Goal: Transaction & Acquisition: Purchase product/service

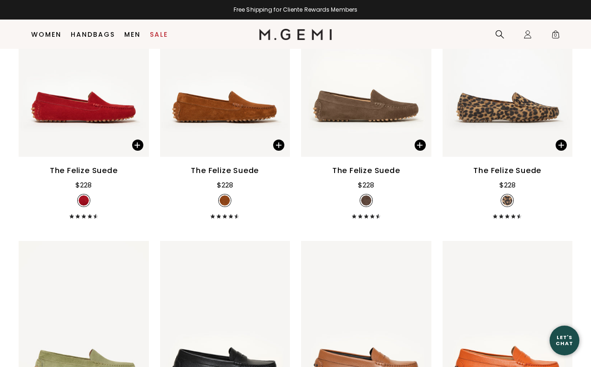
scroll to position [1743, 0]
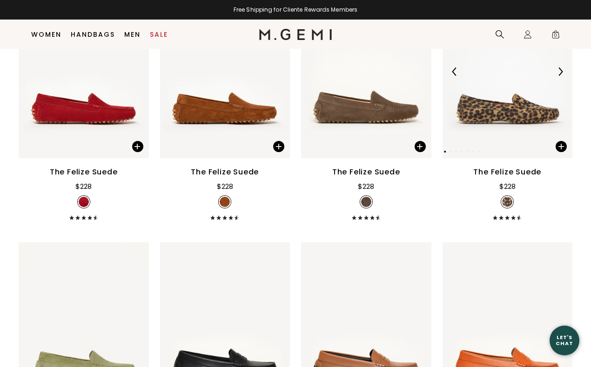
click at [511, 108] on img at bounding box center [508, 72] width 130 height 174
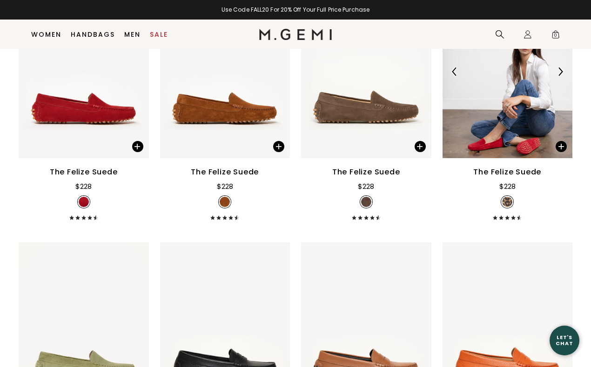
click at [498, 119] on img at bounding box center [508, 72] width 130 height 174
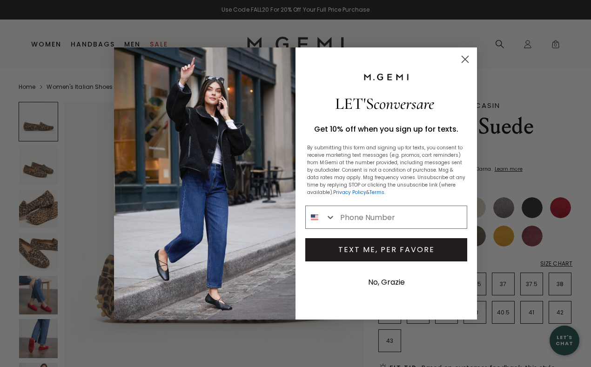
click at [465, 59] on icon "Close dialog" at bounding box center [465, 59] width 7 height 7
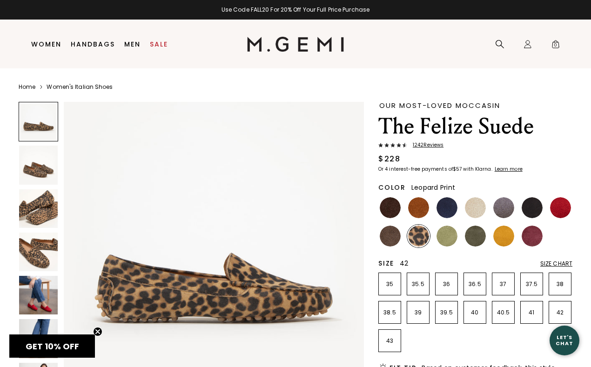
click at [563, 310] on p "42" at bounding box center [560, 312] width 22 height 7
click at [471, 202] on img at bounding box center [475, 207] width 21 height 21
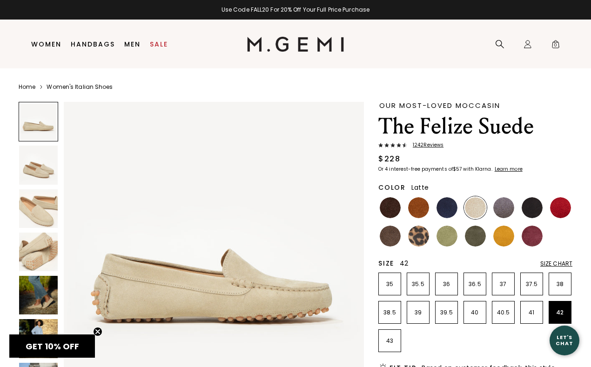
click at [557, 261] on div "Size Chart" at bounding box center [556, 263] width 32 height 7
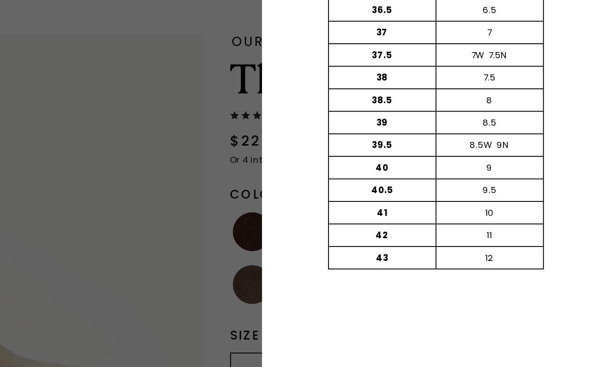
click at [363, 262] on div at bounding box center [295, 183] width 591 height 367
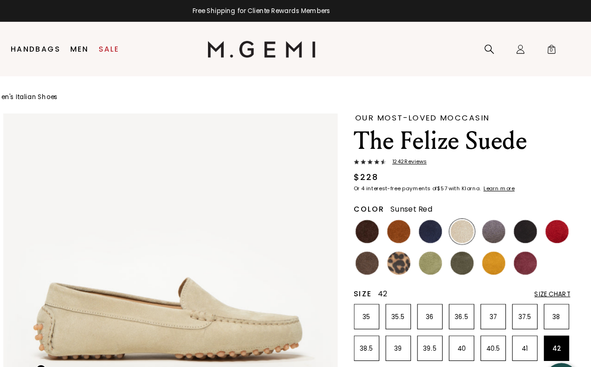
click at [560, 202] on img at bounding box center [560, 207] width 21 height 21
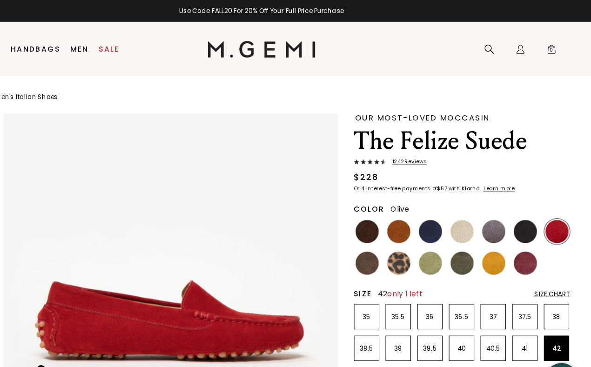
click at [470, 237] on img at bounding box center [475, 236] width 21 height 21
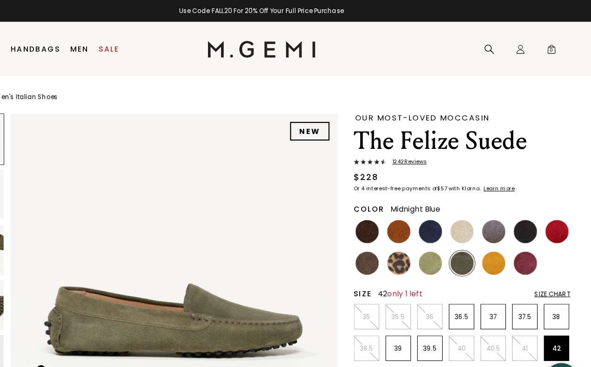
click at [447, 210] on img at bounding box center [446, 207] width 21 height 21
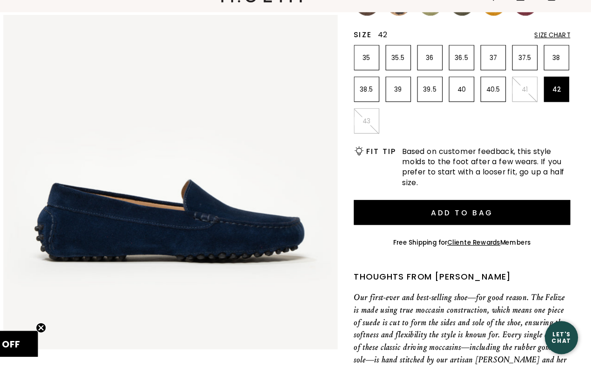
scroll to position [198, 0]
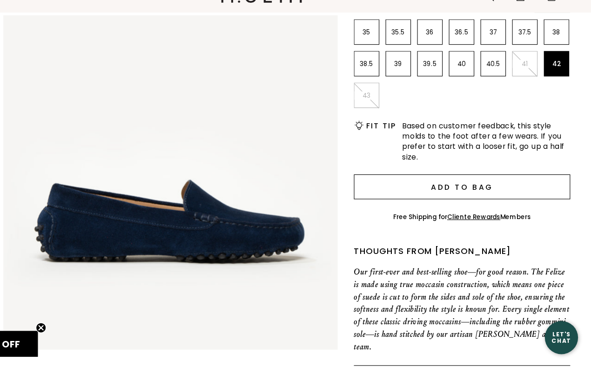
click at [443, 207] on button "Add to Bag" at bounding box center [475, 205] width 194 height 22
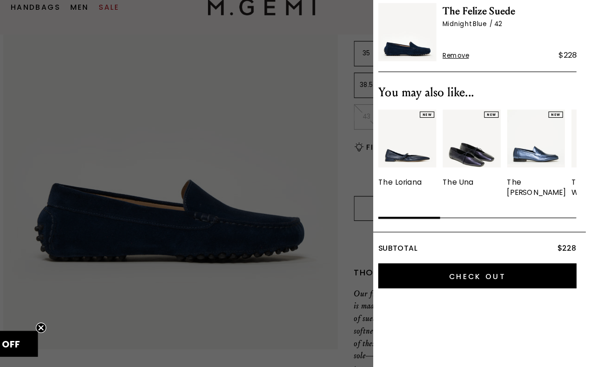
scroll to position [0, 0]
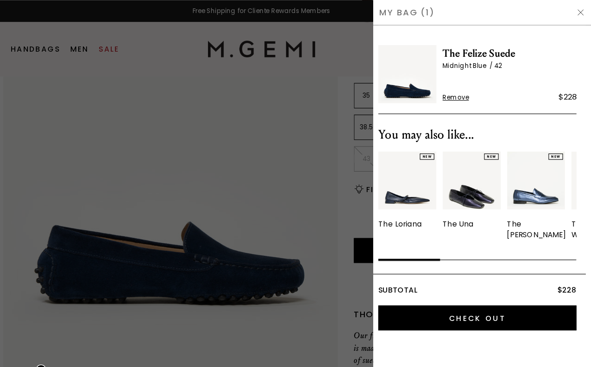
click at [356, 87] on div at bounding box center [295, 183] width 591 height 367
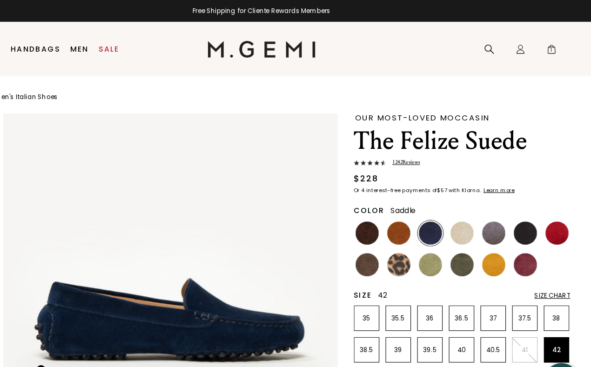
click at [418, 207] on img at bounding box center [418, 209] width 21 height 21
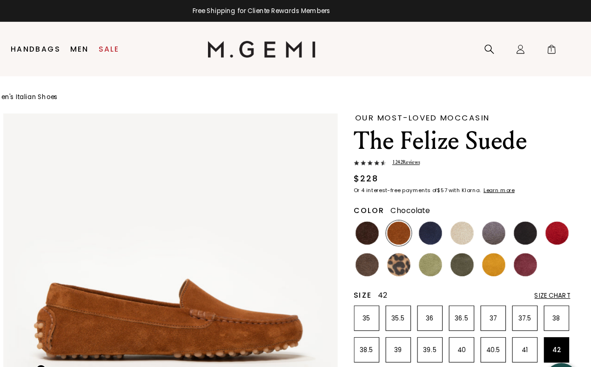
click at [387, 209] on img at bounding box center [390, 209] width 21 height 21
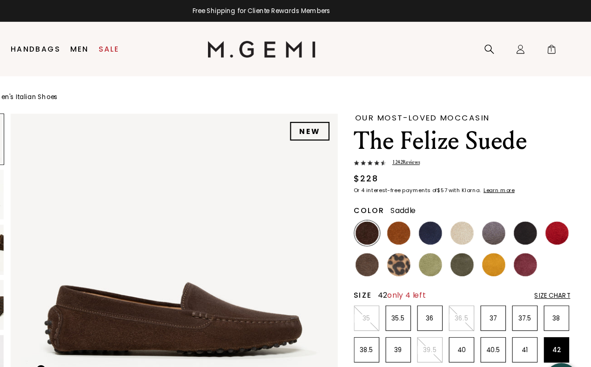
click at [421, 205] on img at bounding box center [418, 209] width 21 height 21
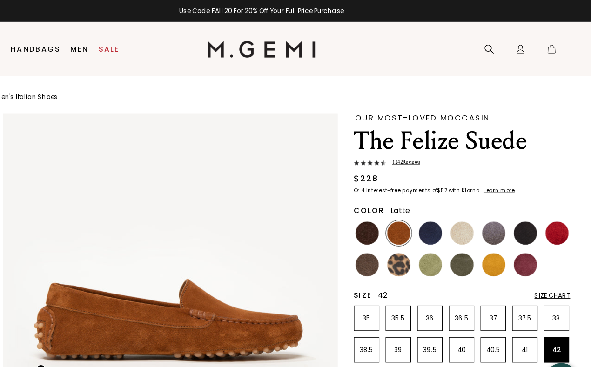
click at [473, 202] on img at bounding box center [475, 209] width 21 height 21
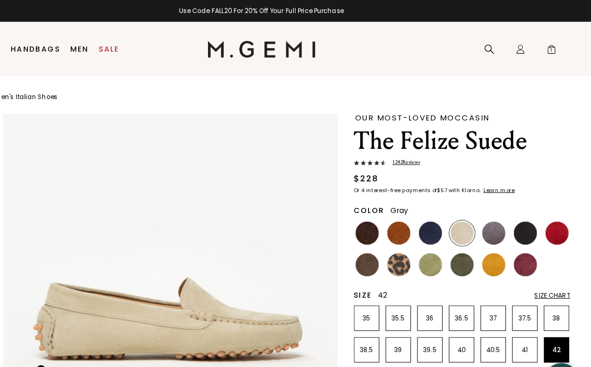
click at [500, 208] on img at bounding box center [503, 209] width 21 height 21
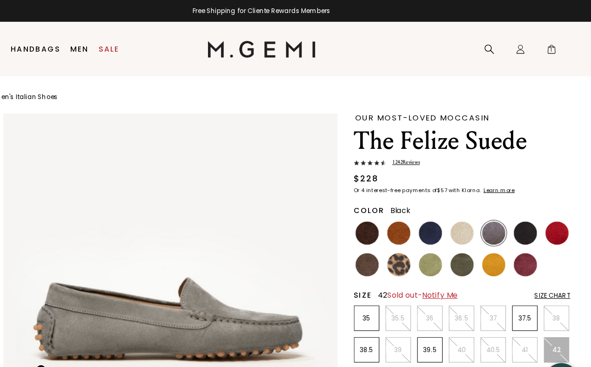
click at [536, 209] on img at bounding box center [532, 209] width 21 height 21
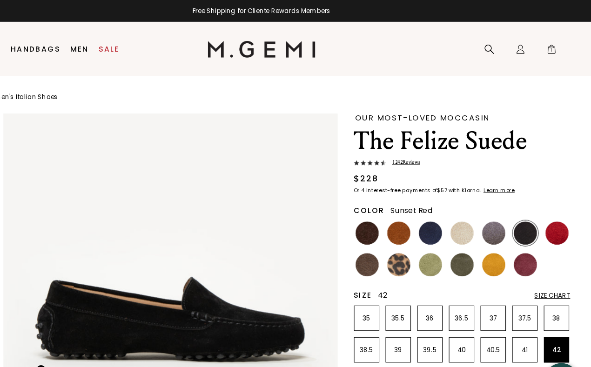
click at [559, 210] on img at bounding box center [560, 209] width 21 height 21
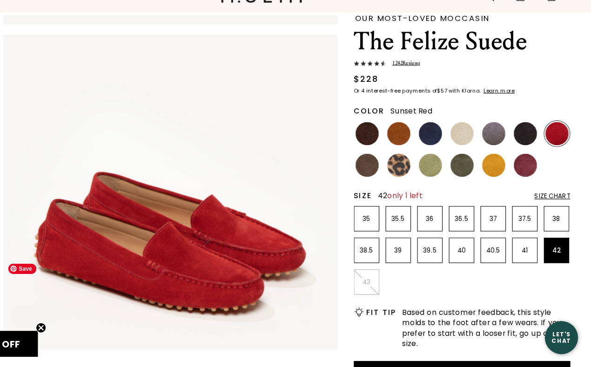
scroll to position [316, 0]
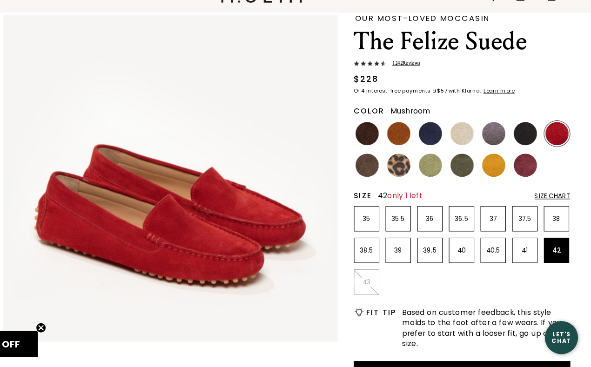
click at [390, 183] on img at bounding box center [390, 185] width 21 height 21
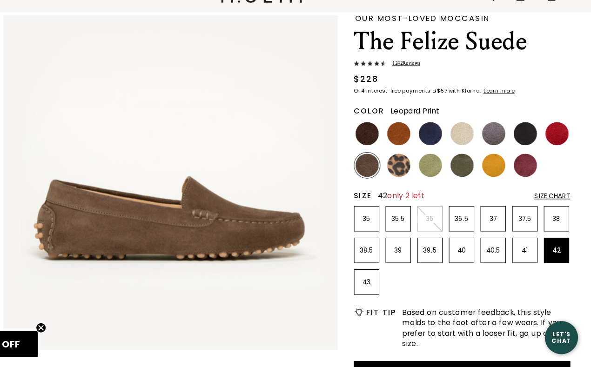
click at [414, 183] on img at bounding box center [418, 185] width 21 height 21
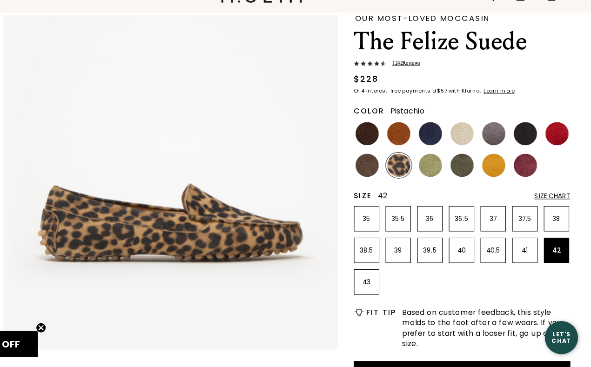
click at [444, 183] on img at bounding box center [446, 185] width 21 height 21
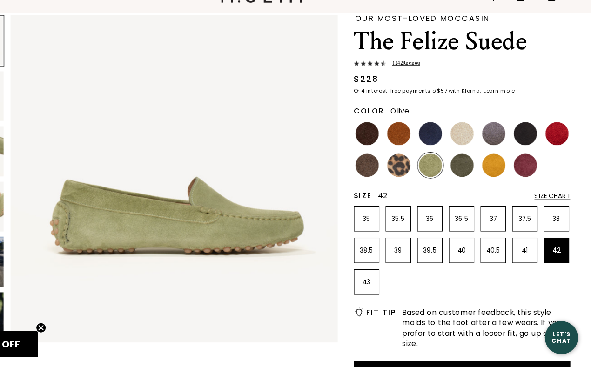
click at [479, 184] on img at bounding box center [475, 185] width 21 height 21
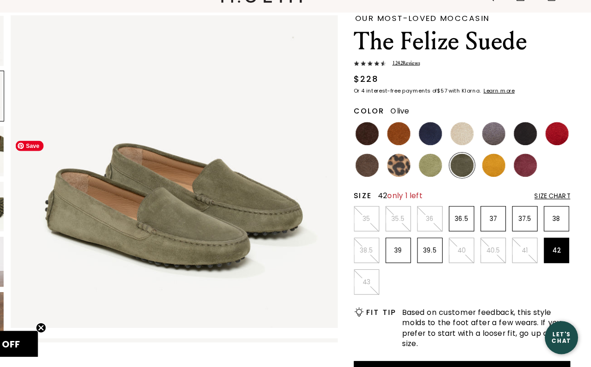
scroll to position [32, 0]
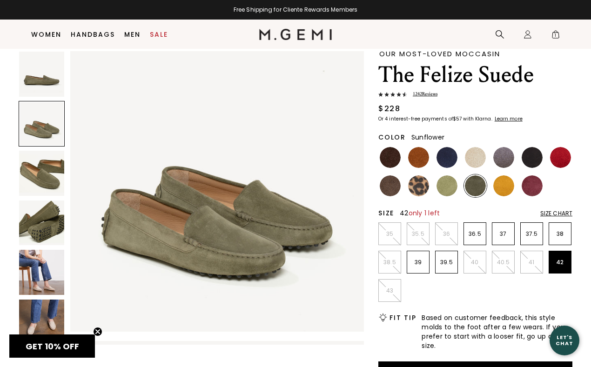
click at [502, 179] on img at bounding box center [503, 185] width 21 height 21
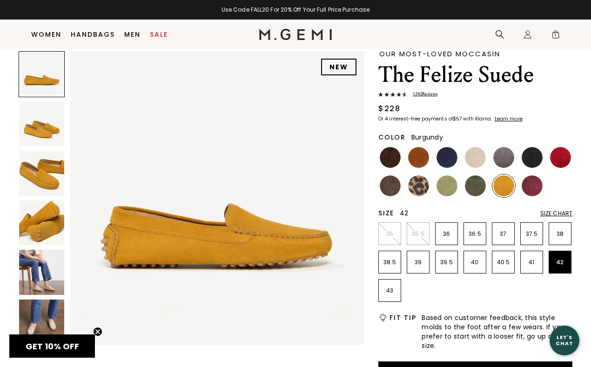
click at [533, 185] on img at bounding box center [532, 185] width 21 height 21
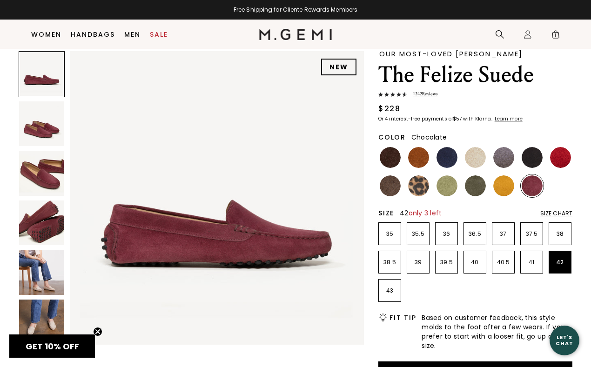
click at [388, 159] on img at bounding box center [390, 157] width 21 height 21
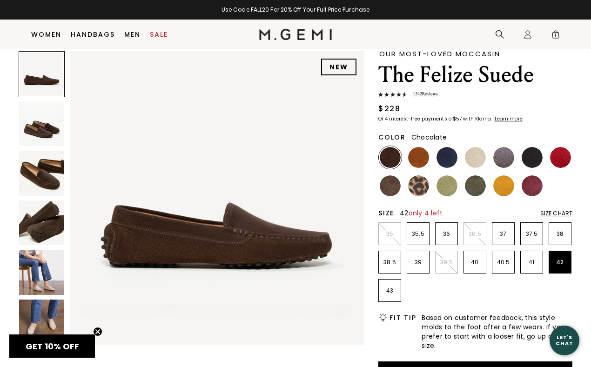
click at [44, 171] on img at bounding box center [41, 173] width 45 height 45
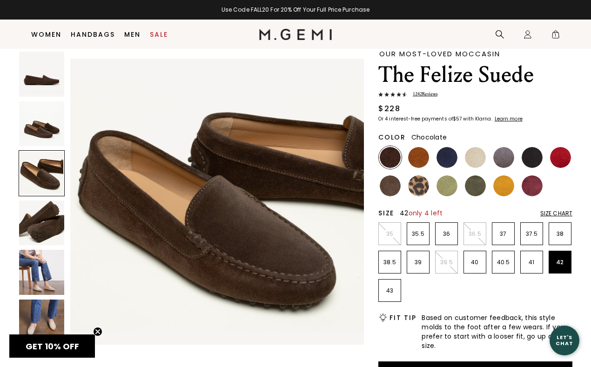
scroll to position [606, 0]
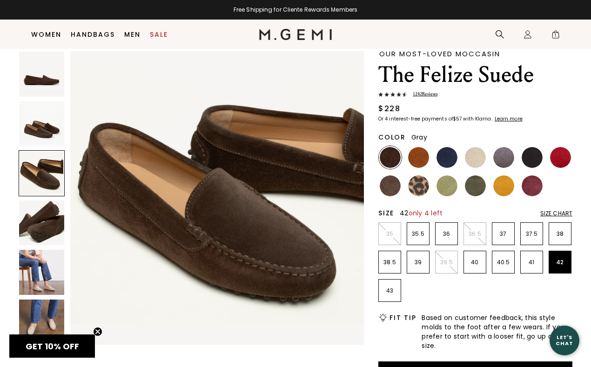
click at [501, 155] on img at bounding box center [503, 157] width 21 height 21
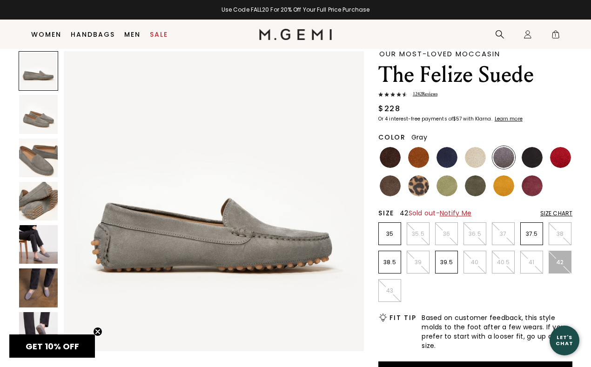
click at [38, 254] on img at bounding box center [38, 244] width 39 height 39
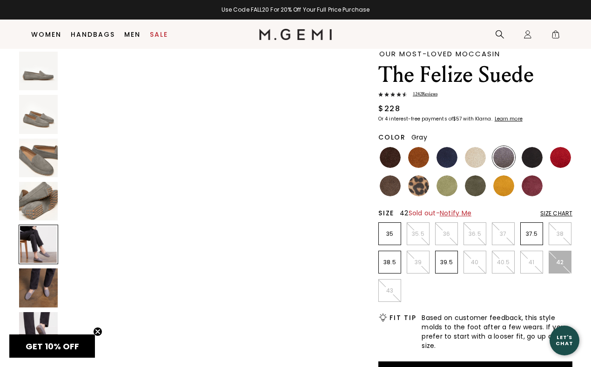
scroll to position [1237, 0]
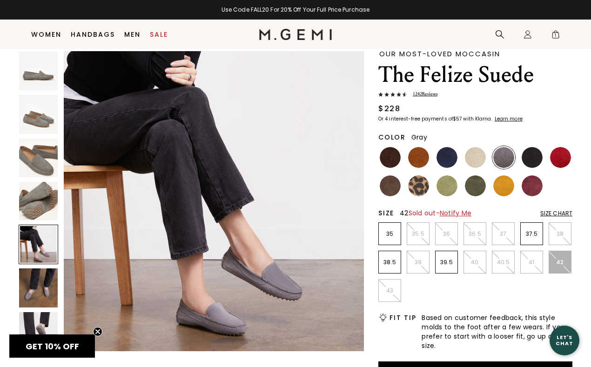
click at [34, 155] on img at bounding box center [38, 158] width 39 height 39
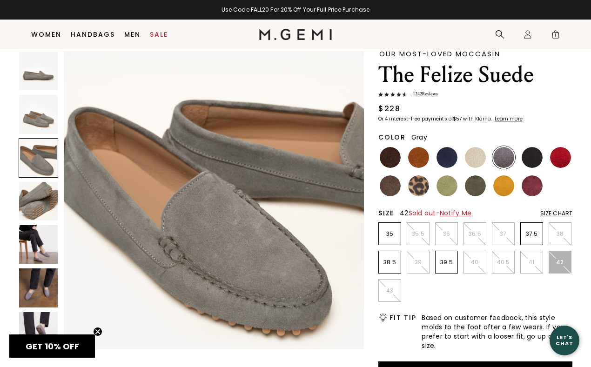
scroll to position [619, 0]
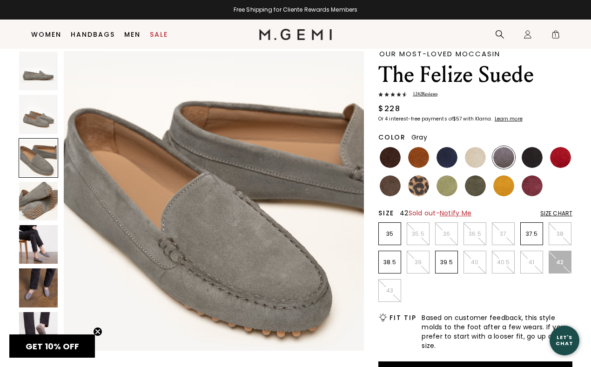
click at [42, 237] on img at bounding box center [38, 244] width 39 height 39
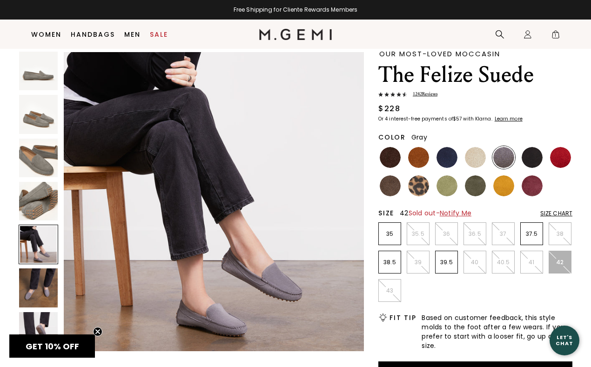
scroll to position [1237, 0]
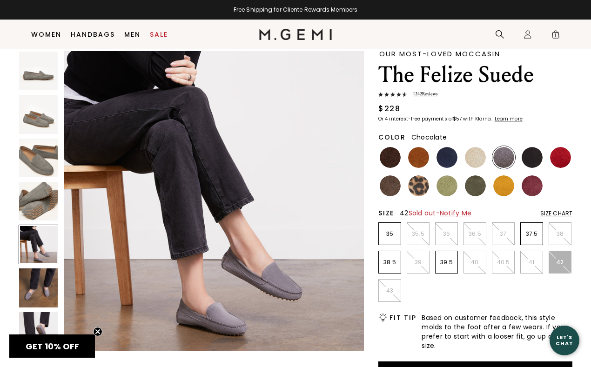
click at [392, 153] on img at bounding box center [390, 157] width 21 height 21
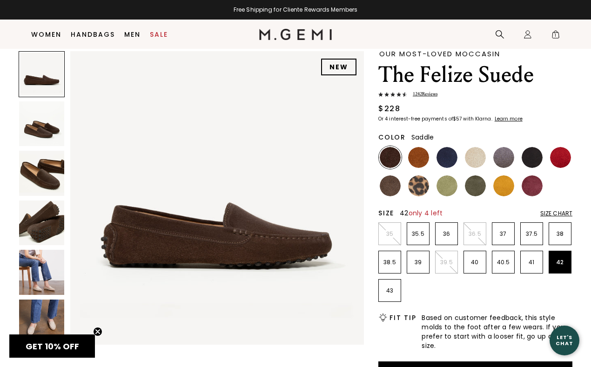
click at [421, 155] on img at bounding box center [418, 157] width 21 height 21
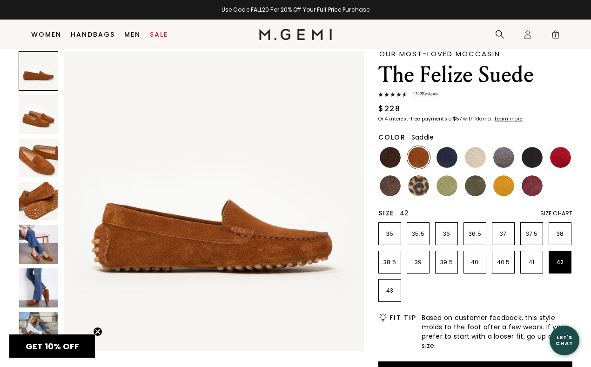
click at [41, 165] on img at bounding box center [38, 158] width 39 height 39
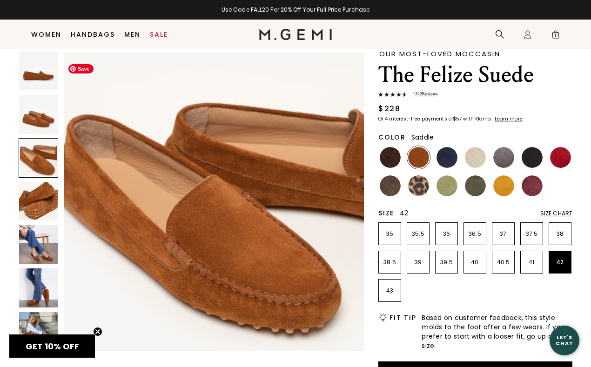
scroll to position [619, 0]
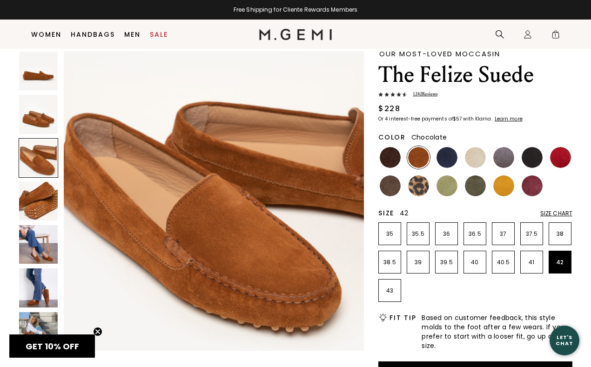
click at [390, 156] on img at bounding box center [390, 157] width 21 height 21
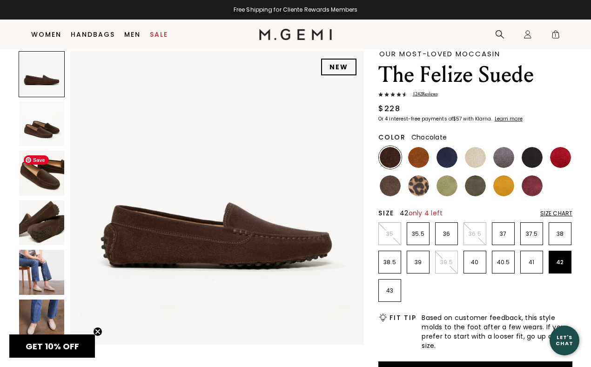
click at [49, 179] on img at bounding box center [41, 173] width 45 height 45
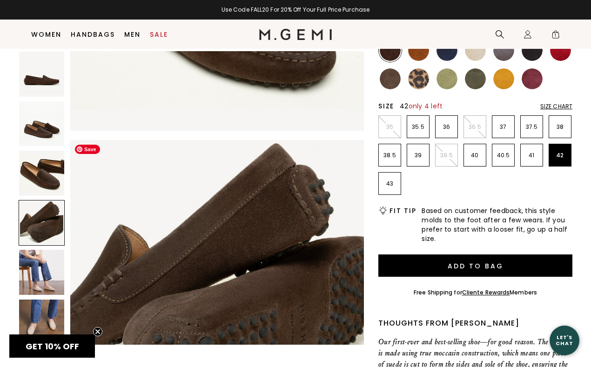
scroll to position [839, 0]
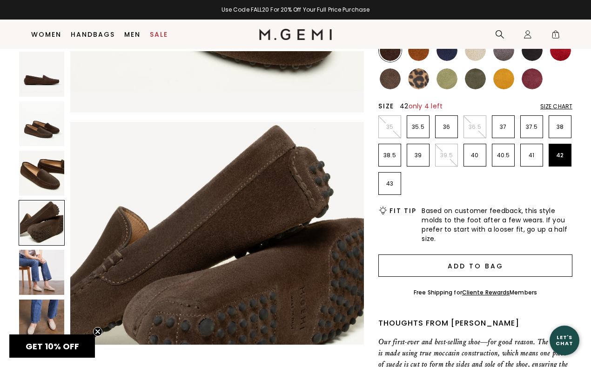
click at [406, 264] on button "Add to Bag" at bounding box center [475, 266] width 194 height 22
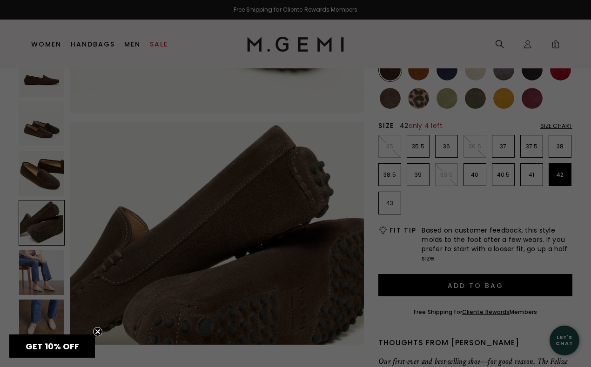
scroll to position [0, 0]
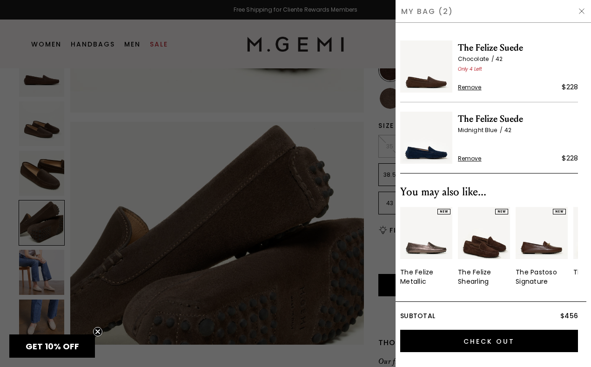
click at [328, 183] on div at bounding box center [295, 183] width 591 height 367
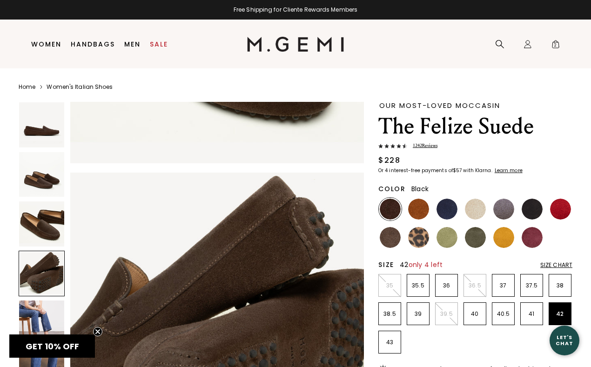
click at [530, 206] on img at bounding box center [532, 209] width 21 height 21
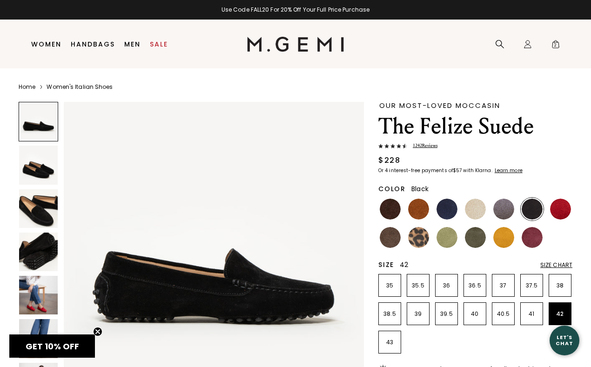
click at [41, 220] on img at bounding box center [38, 208] width 39 height 39
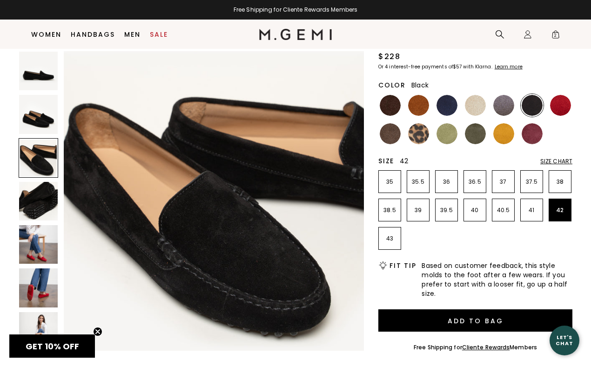
scroll to position [146, 0]
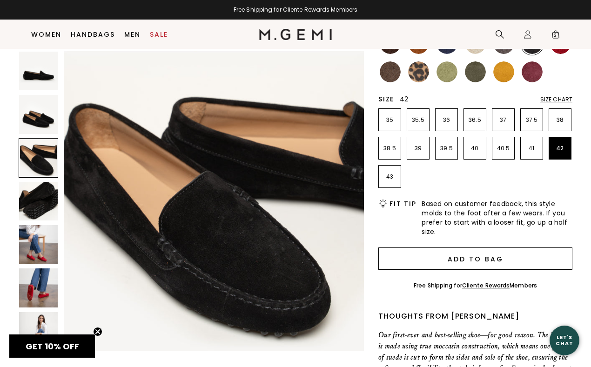
click at [404, 261] on button "Add to Bag" at bounding box center [475, 259] width 194 height 22
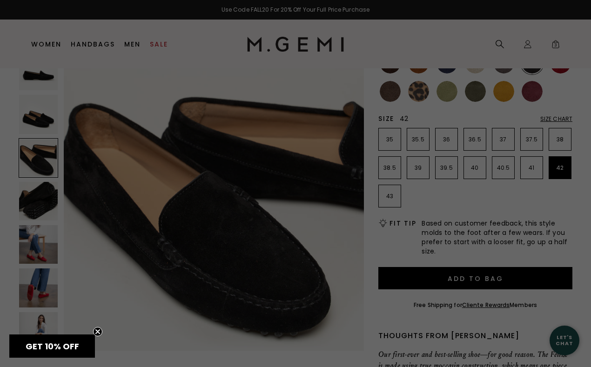
scroll to position [0, 0]
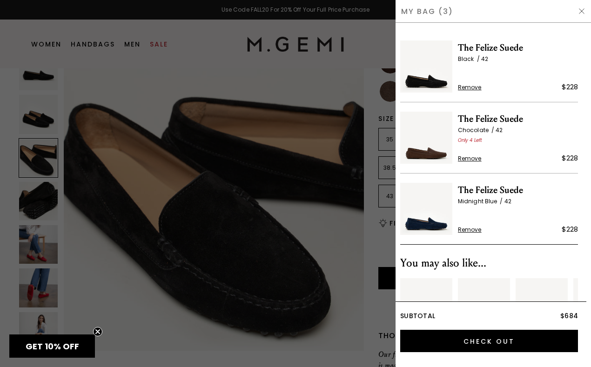
click at [305, 202] on div at bounding box center [295, 183] width 591 height 367
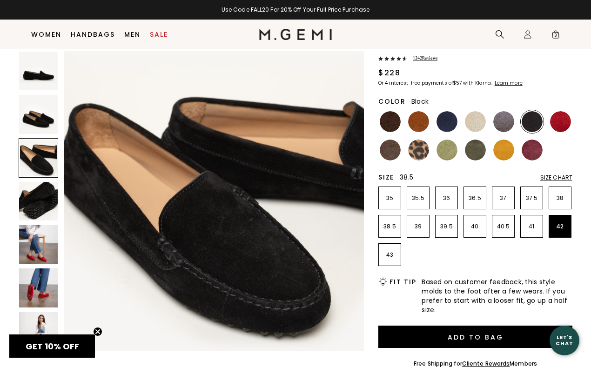
scroll to position [57, 0]
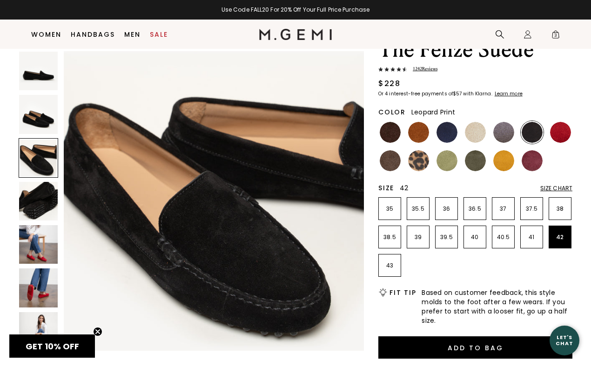
click at [418, 159] on img at bounding box center [418, 160] width 21 height 21
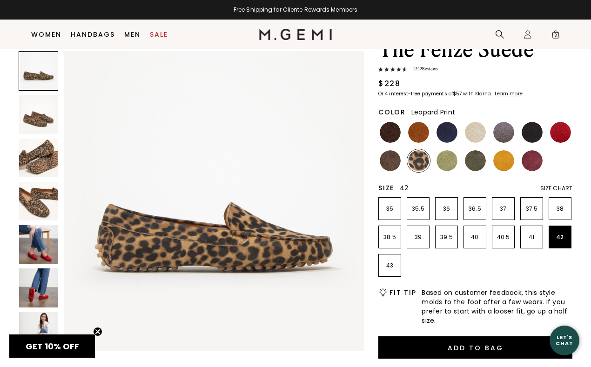
click at [40, 201] on img at bounding box center [38, 201] width 39 height 39
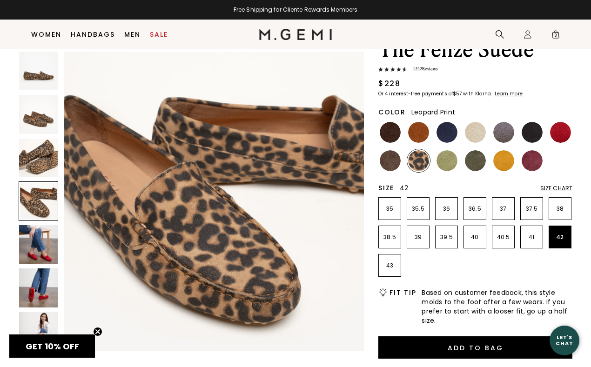
scroll to position [928, 0]
click at [40, 243] on img at bounding box center [38, 244] width 39 height 39
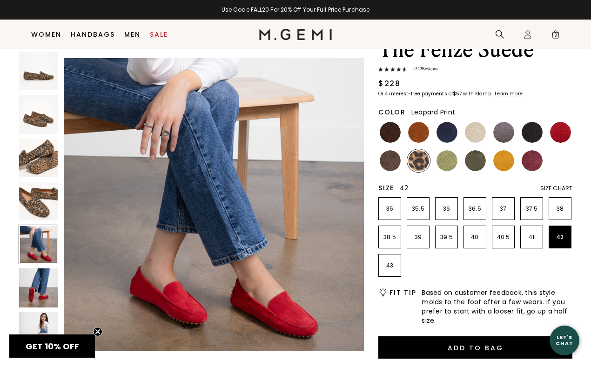
scroll to position [1237, 0]
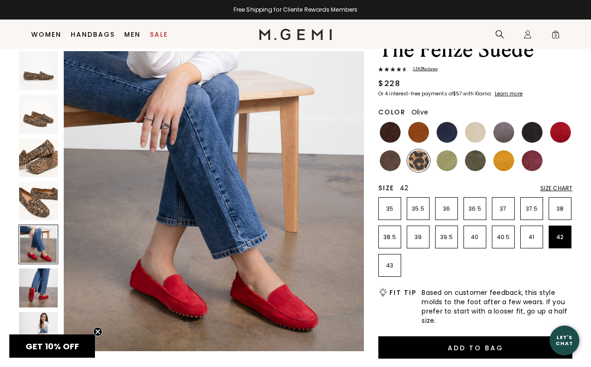
click at [475, 158] on img at bounding box center [475, 160] width 21 height 21
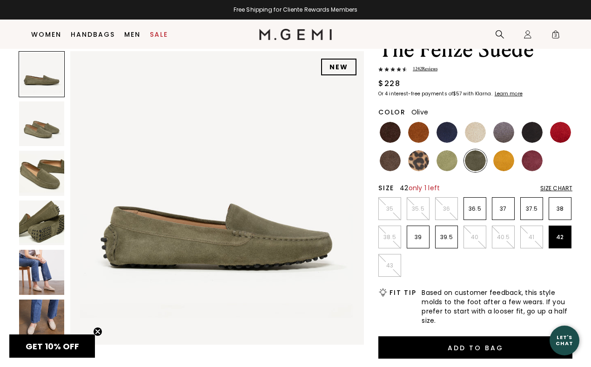
click at [47, 181] on img at bounding box center [41, 173] width 45 height 45
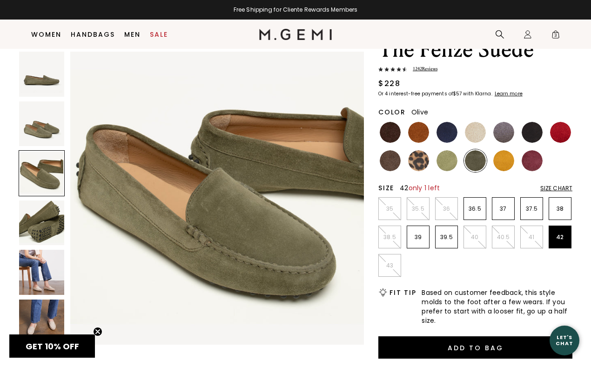
scroll to position [606, 0]
click at [478, 128] on img at bounding box center [475, 132] width 21 height 21
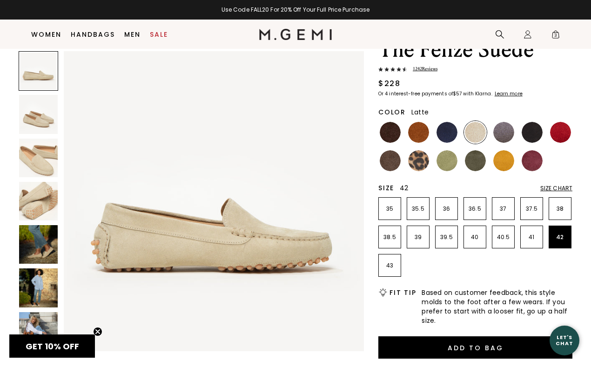
click at [39, 162] on img at bounding box center [38, 158] width 39 height 39
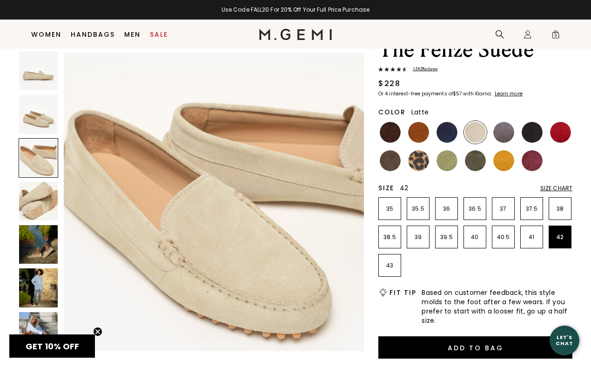
scroll to position [619, 0]
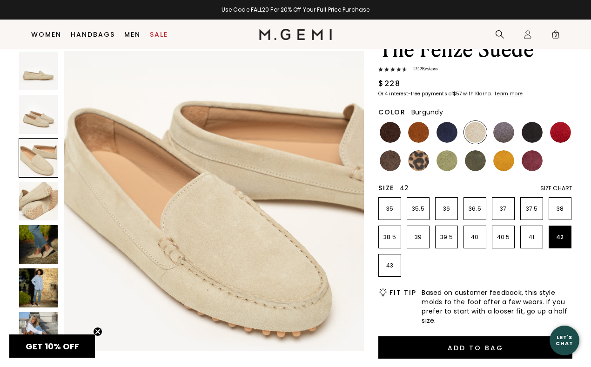
click at [534, 160] on img at bounding box center [532, 160] width 21 height 21
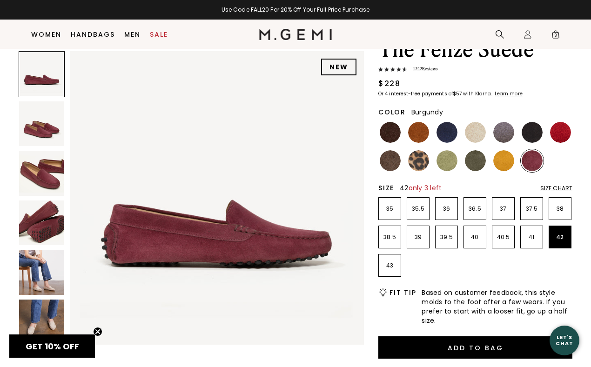
click at [37, 177] on img at bounding box center [41, 173] width 45 height 45
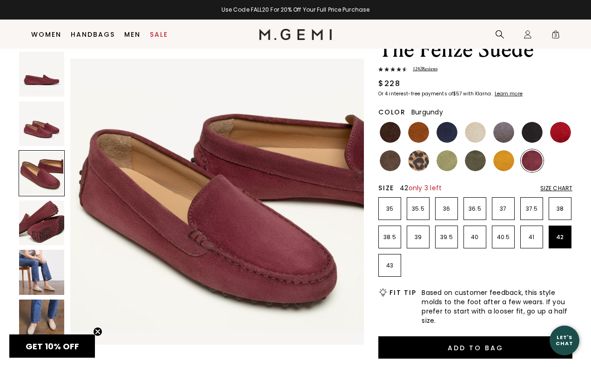
scroll to position [606, 0]
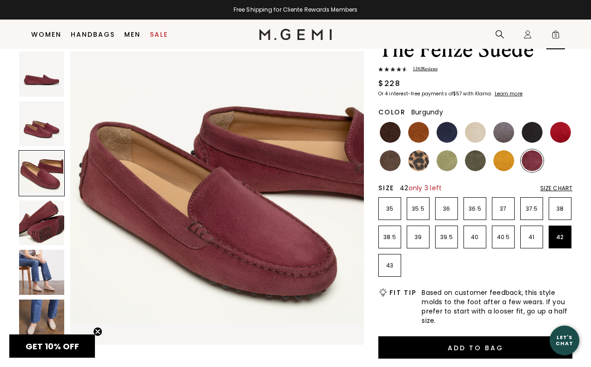
click at [555, 32] on span "3" at bounding box center [555, 36] width 9 height 9
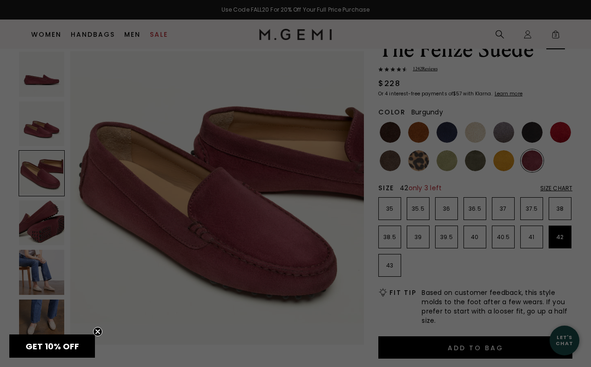
scroll to position [0, 0]
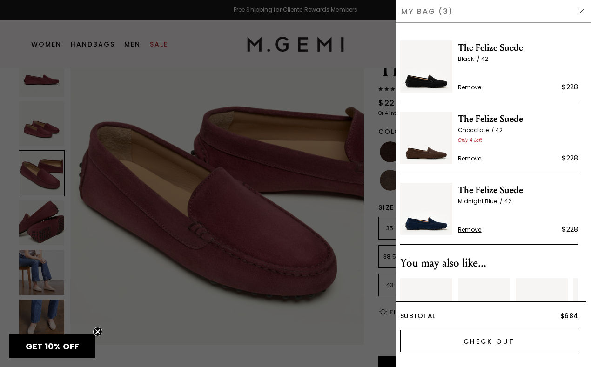
click at [469, 342] on input "Check Out" at bounding box center [489, 341] width 178 height 22
